Goal: Task Accomplishment & Management: Use online tool/utility

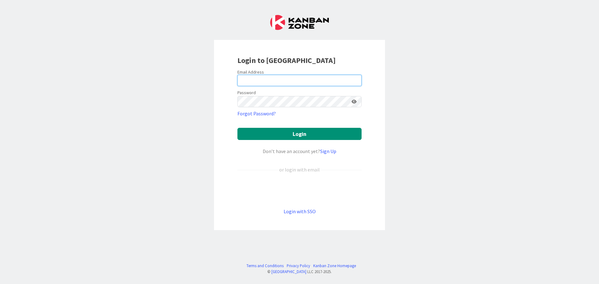
type input "[EMAIL_ADDRESS][DOMAIN_NAME]"
click at [282, 146] on form "Email Address [EMAIL_ADDRESS][DOMAIN_NAME] Password Forgot Password? Login Don’…" at bounding box center [299, 142] width 124 height 146
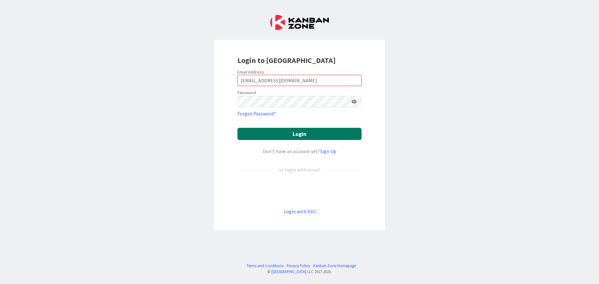
click at [283, 135] on button "Login" at bounding box center [299, 134] width 124 height 12
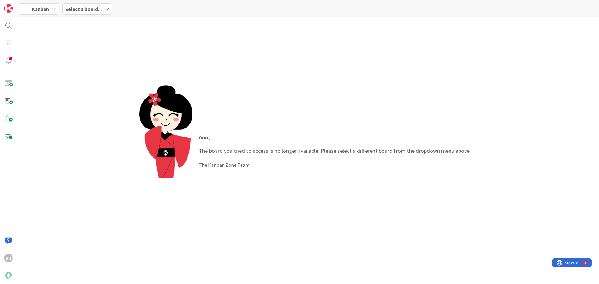
click at [83, 11] on b "Select a board..." at bounding box center [83, 9] width 37 height 6
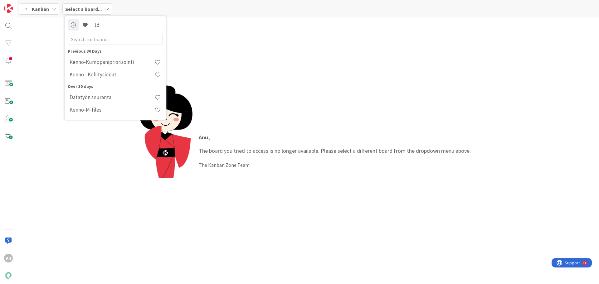
click at [55, 54] on div "Anu , The board you tried to access is no longer available. Please select a dif…" at bounding box center [308, 150] width 582 height 267
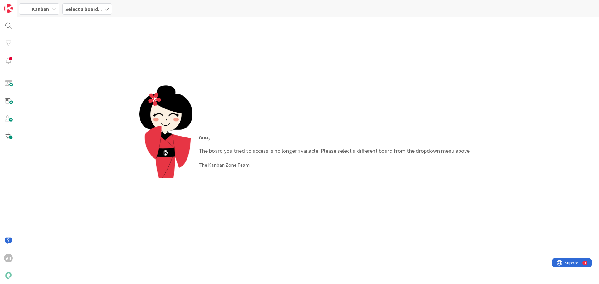
click at [52, 12] on div "Kanban" at bounding box center [39, 8] width 40 height 11
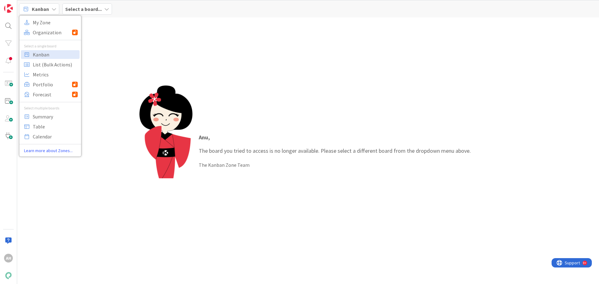
click at [52, 12] on div "Kanban" at bounding box center [39, 8] width 40 height 11
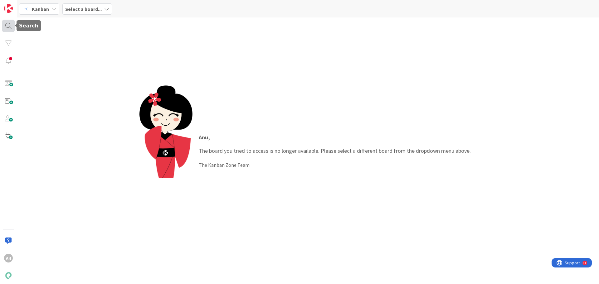
click at [9, 24] on div at bounding box center [8, 26] width 12 height 12
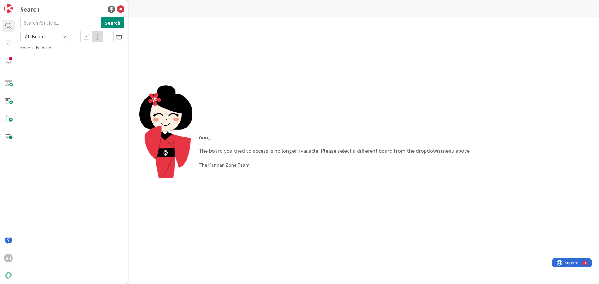
click at [60, 20] on input "text" at bounding box center [59, 22] width 78 height 11
type input "kirjanpito"
